Goal: Find specific page/section: Find specific page/section

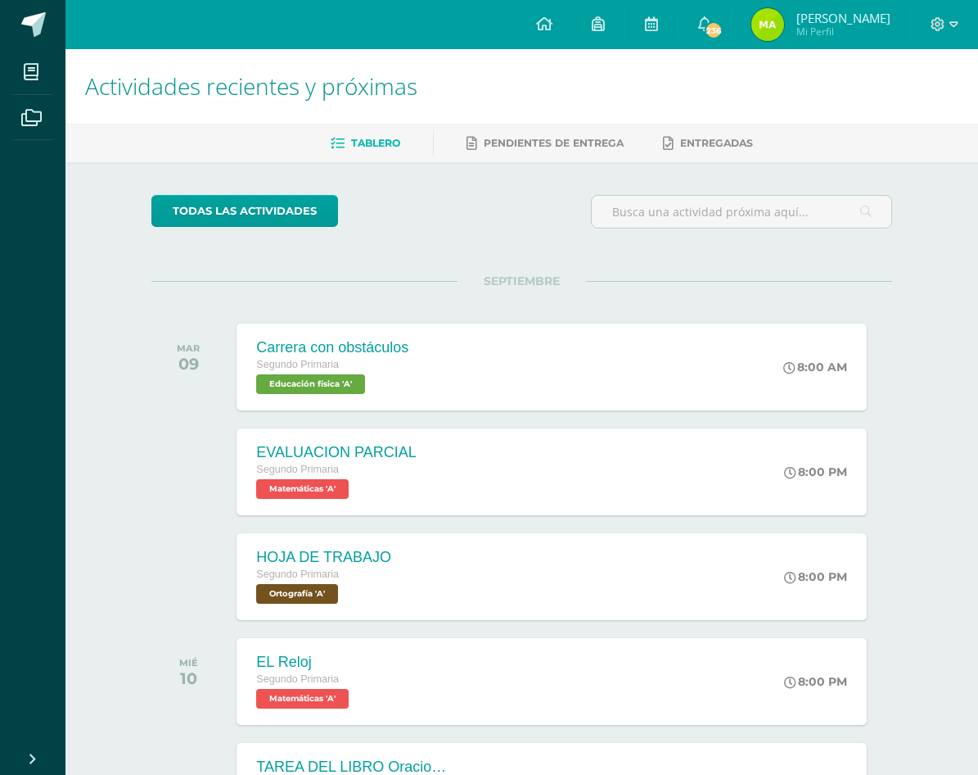
click at [784, 21] on img at bounding box center [768, 24] width 33 height 33
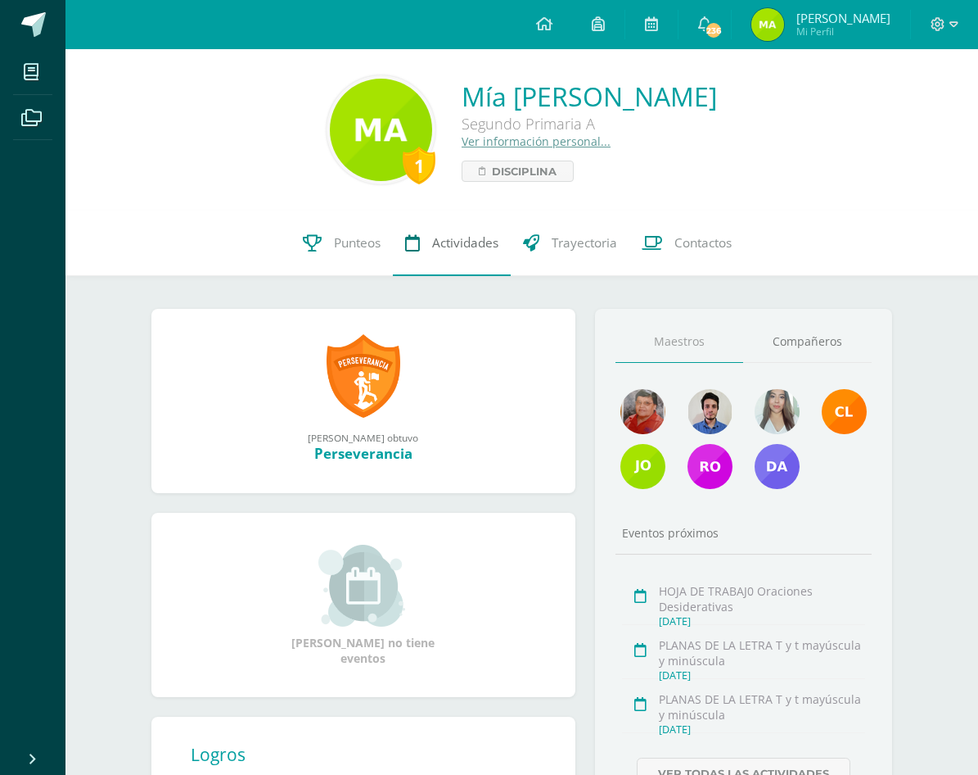
click at [456, 241] on span "Actividades" at bounding box center [465, 242] width 66 height 17
